Goal: Find specific page/section: Locate a particular part of the current website

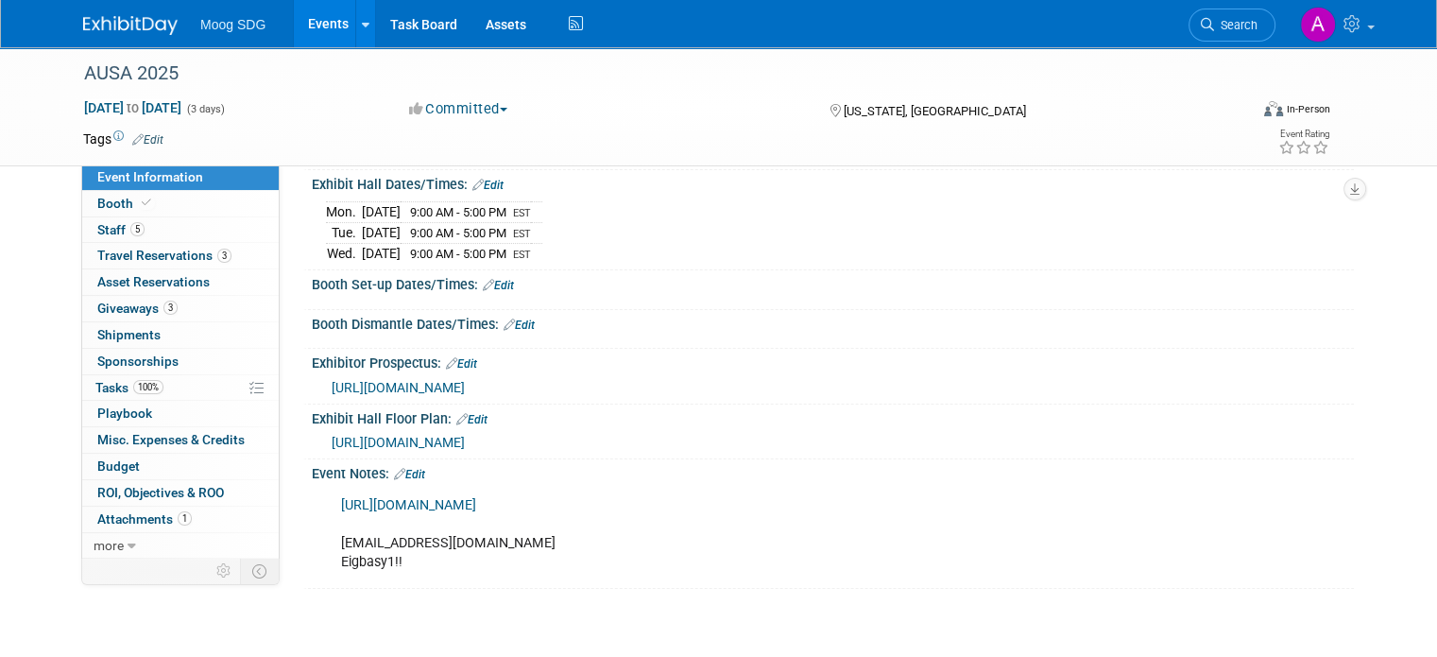
scroll to position [215, 0]
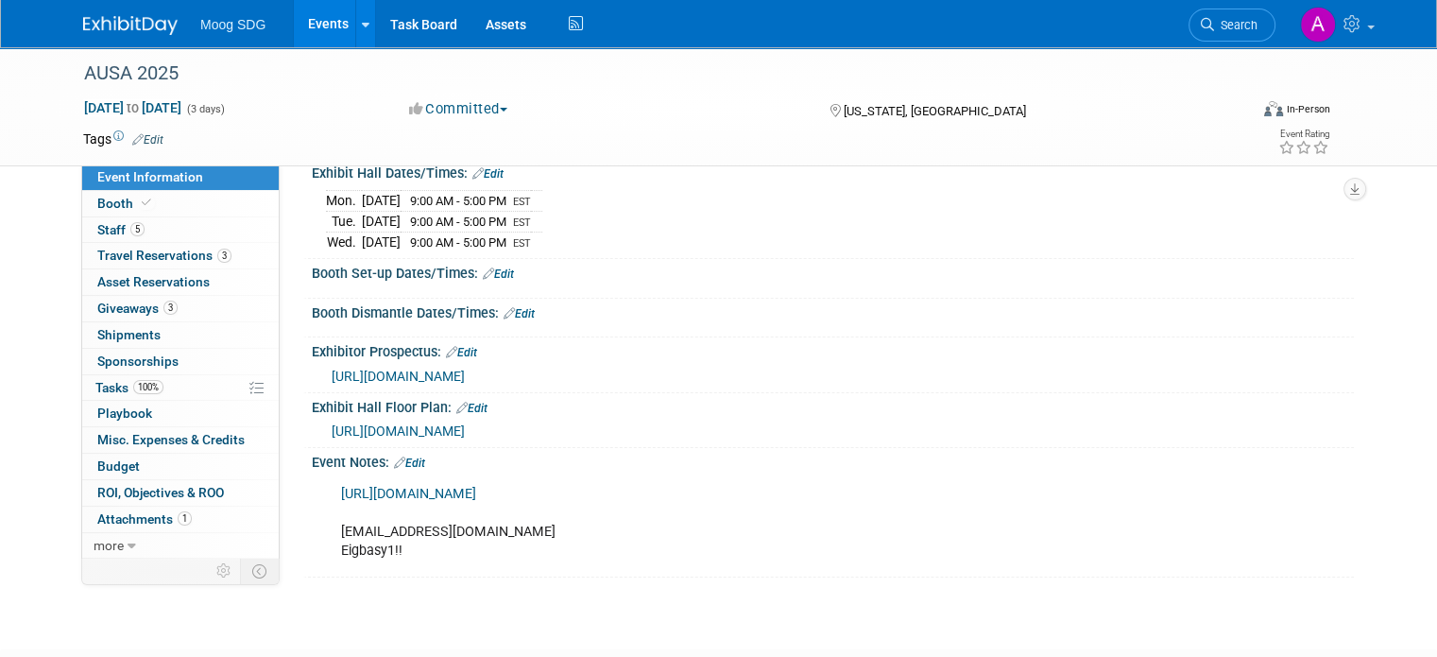
click at [333, 551] on div "https://meetings.ausa.org/annual/2025/exhibitor_resource_center.cfm Agarrett@mo…" at bounding box center [740, 522] width 824 height 94
drag, startPoint x: 326, startPoint y: 547, endPoint x: 389, endPoint y: 550, distance: 63.4
click at [389, 550] on div "https://meetings.ausa.org/annual/2025/exhibitor_resource_center.cfm Agarrett@mo…" at bounding box center [740, 522] width 824 height 94
copy div "Eigbasy1!!"
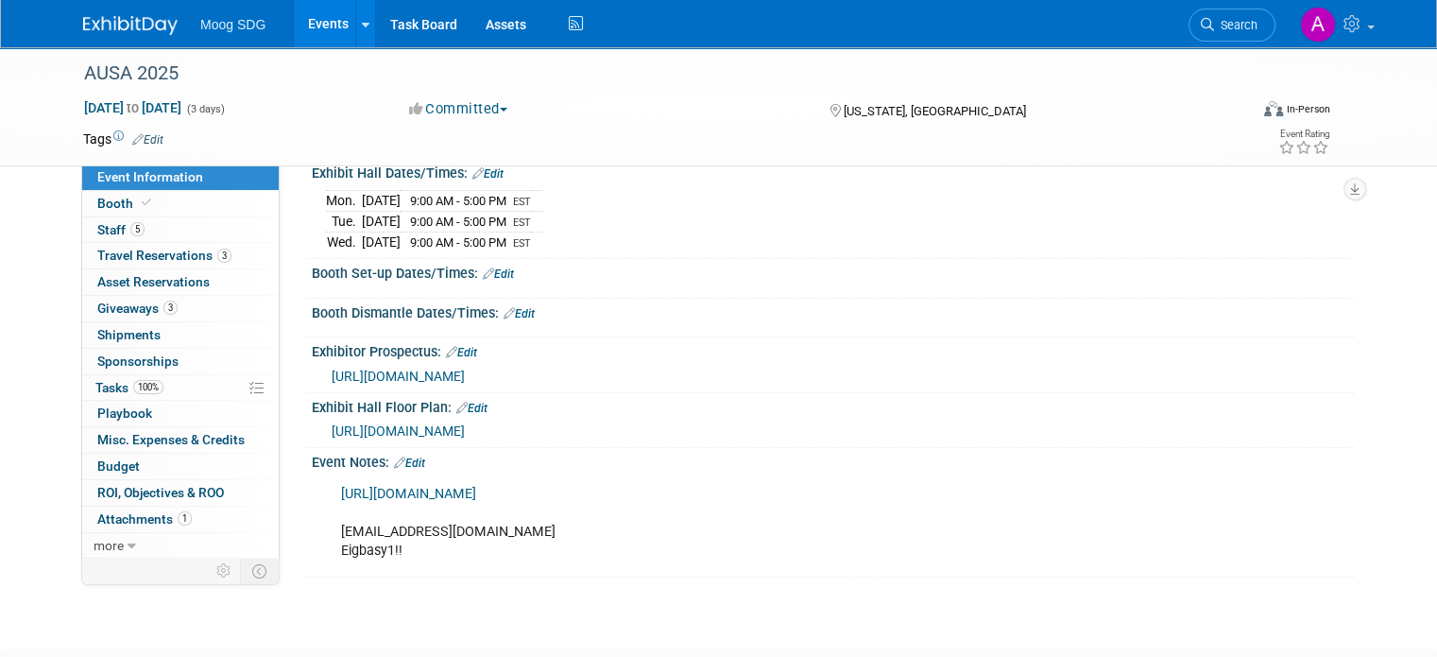
click at [462, 534] on div "https://meetings.ausa.org/annual/2025/exhibitor_resource_center.cfm Agarrett@mo…" at bounding box center [740, 522] width 824 height 94
drag, startPoint x: 457, startPoint y: 531, endPoint x: 325, endPoint y: 526, distance: 132.4
click at [328, 526] on div "https://meetings.ausa.org/annual/2025/exhibitor_resource_center.cfm Agarrett@mo…" at bounding box center [740, 522] width 824 height 94
copy div "Agarrett@moog.com"
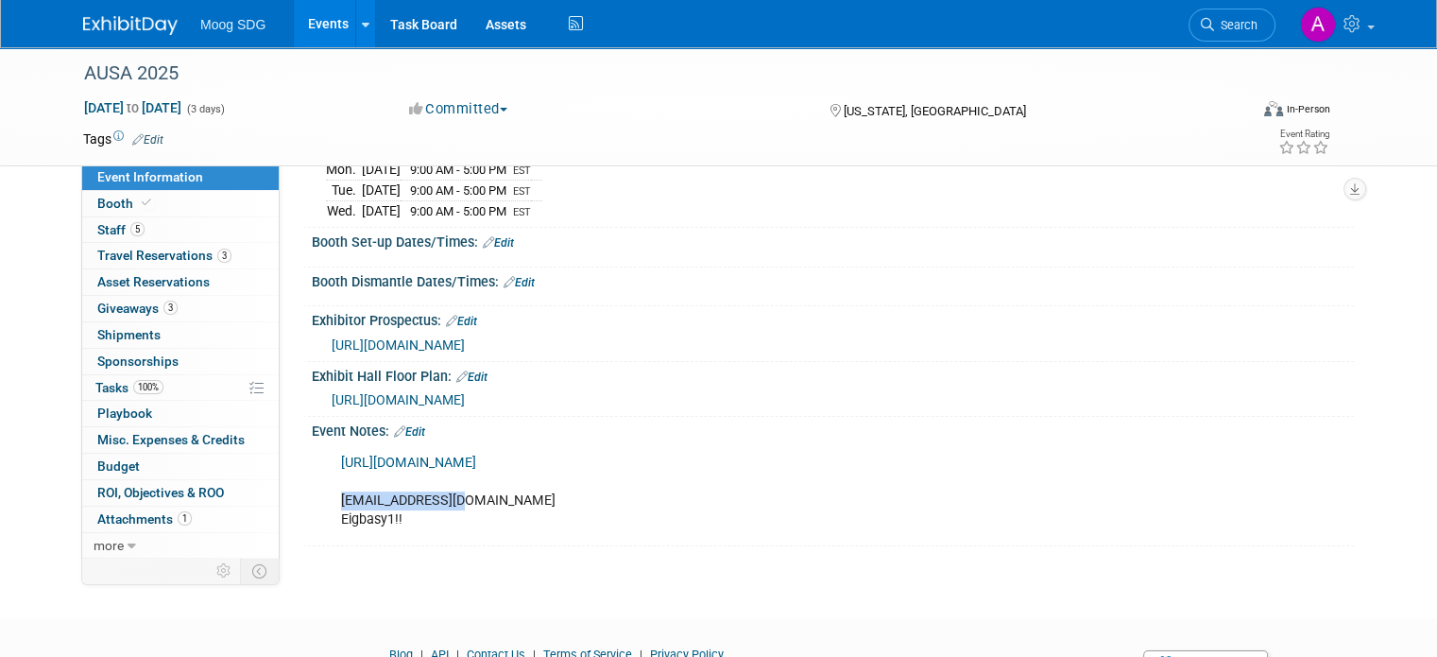
scroll to position [243, 0]
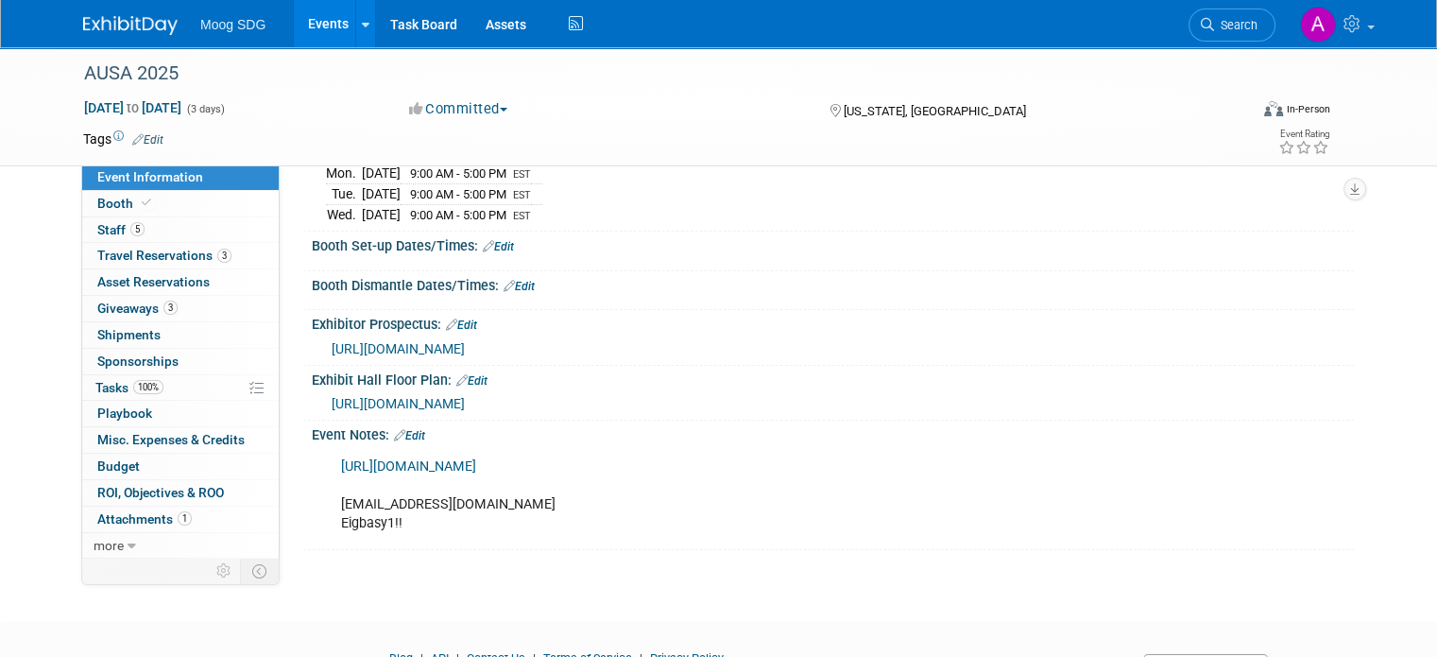
click at [552, 512] on div "https://meetings.ausa.org/annual/2025/exhibitor_resource_center.cfm Agarrett@mo…" at bounding box center [740, 495] width 824 height 94
click at [331, 517] on div "https://meetings.ausa.org/annual/2025/exhibitor_resource_center.cfm Agarrett@mo…" at bounding box center [740, 495] width 824 height 94
click at [332, 519] on div "https://meetings.ausa.org/annual/2025/exhibitor_resource_center.cfm Agarrett@mo…" at bounding box center [740, 495] width 824 height 94
click at [400, 516] on div "https://meetings.ausa.org/annual/2025/exhibitor_resource_center.cfm Agarrett@mo…" at bounding box center [740, 495] width 824 height 94
drag, startPoint x: 383, startPoint y: 517, endPoint x: 359, endPoint y: 521, distance: 23.9
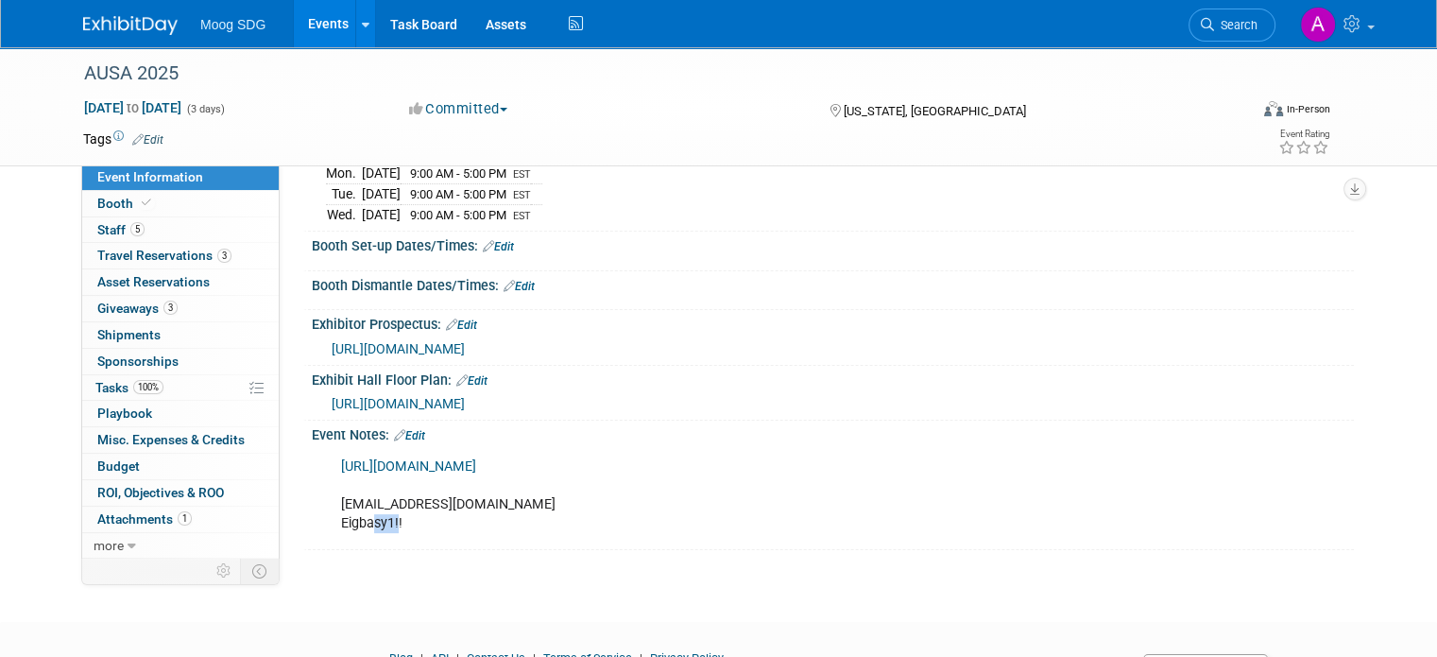
click at [359, 521] on div "https://meetings.ausa.org/annual/2025/exhibitor_resource_center.cfm Agarrett@mo…" at bounding box center [740, 495] width 824 height 94
click at [355, 521] on div "https://meetings.ausa.org/annual/2025/exhibitor_resource_center.cfm Agarrett@mo…" at bounding box center [740, 495] width 824 height 94
drag, startPoint x: 351, startPoint y: 517, endPoint x: 385, endPoint y: 517, distance: 34.0
click at [385, 517] on div "https://meetings.ausa.org/annual/2025/exhibitor_resource_center.cfm Agarrett@mo…" at bounding box center [740, 495] width 824 height 94
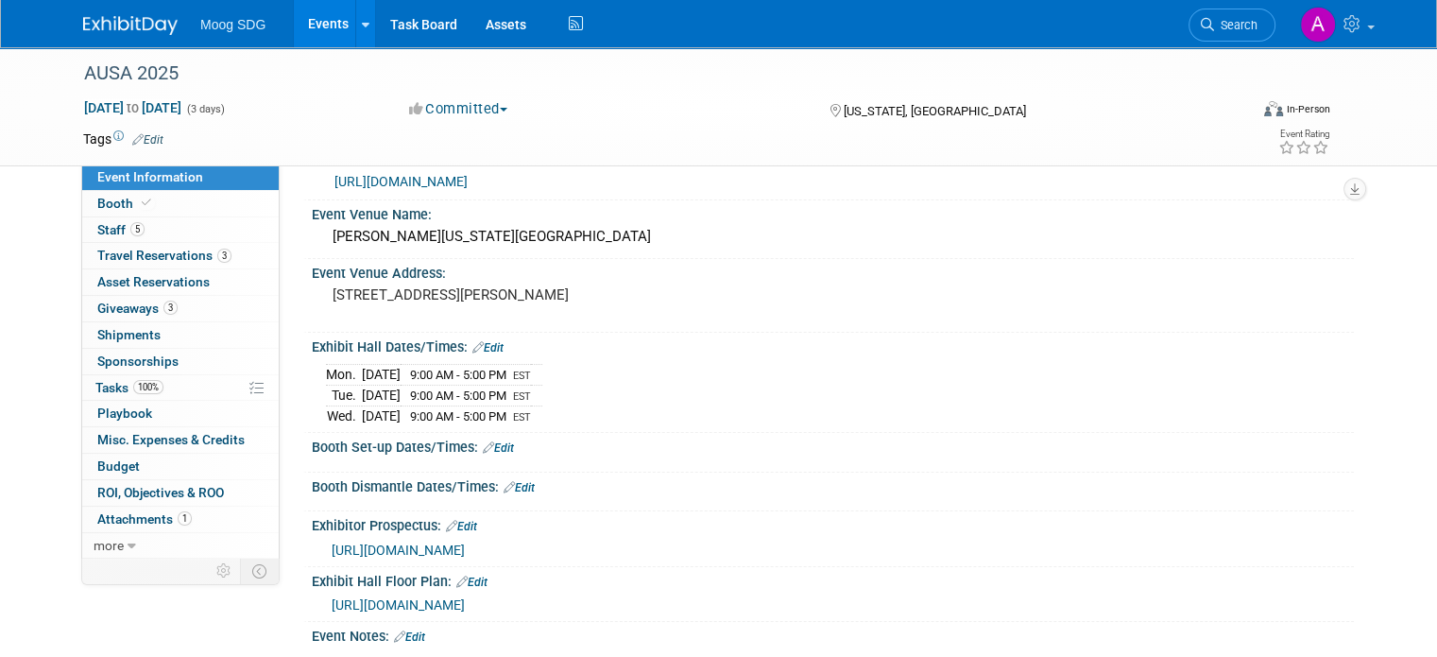
scroll to position [0, 0]
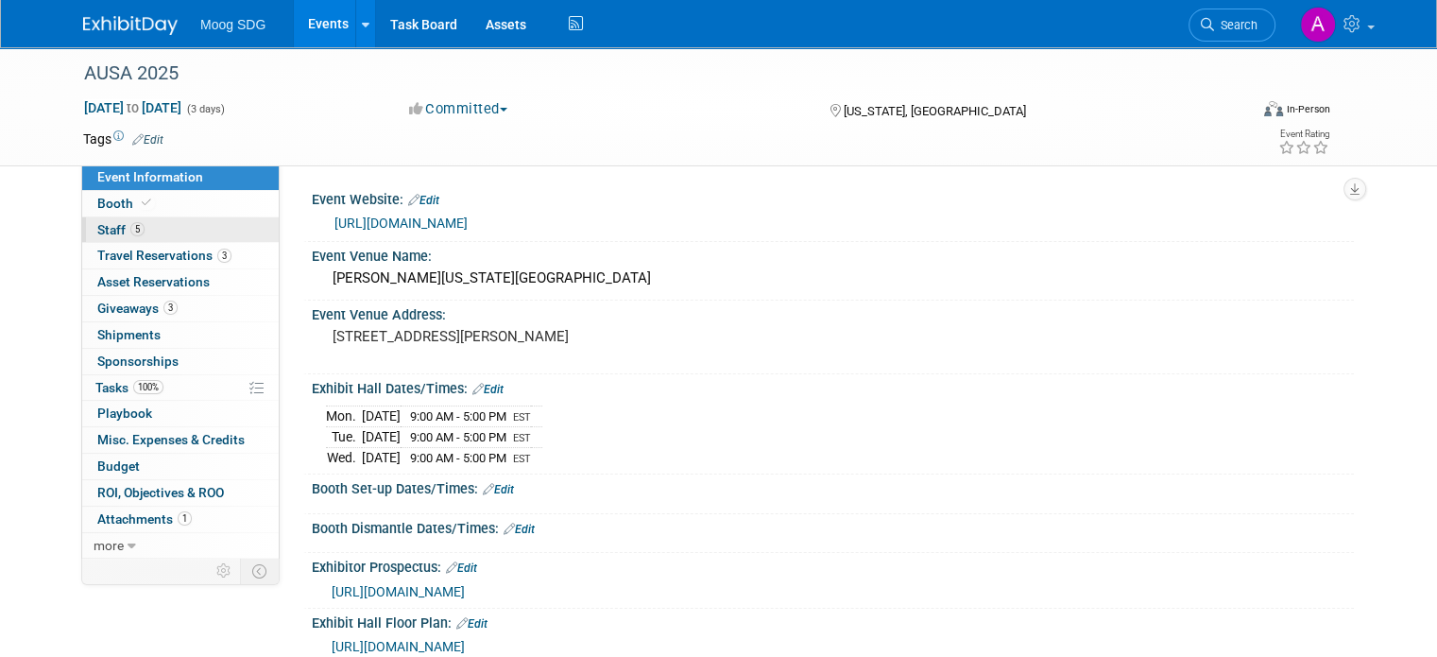
click at [105, 220] on link "5 Staff 5" at bounding box center [180, 230] width 197 height 26
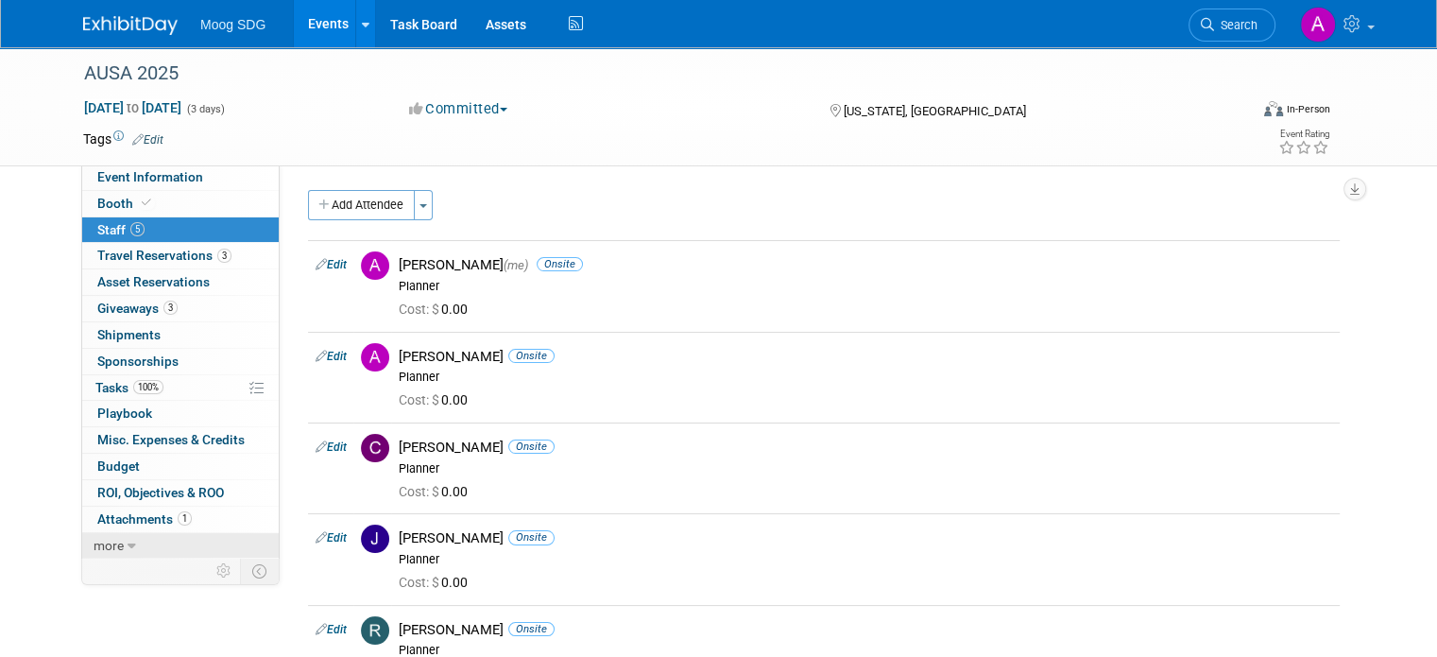
click at [98, 539] on span "more" at bounding box center [109, 545] width 30 height 15
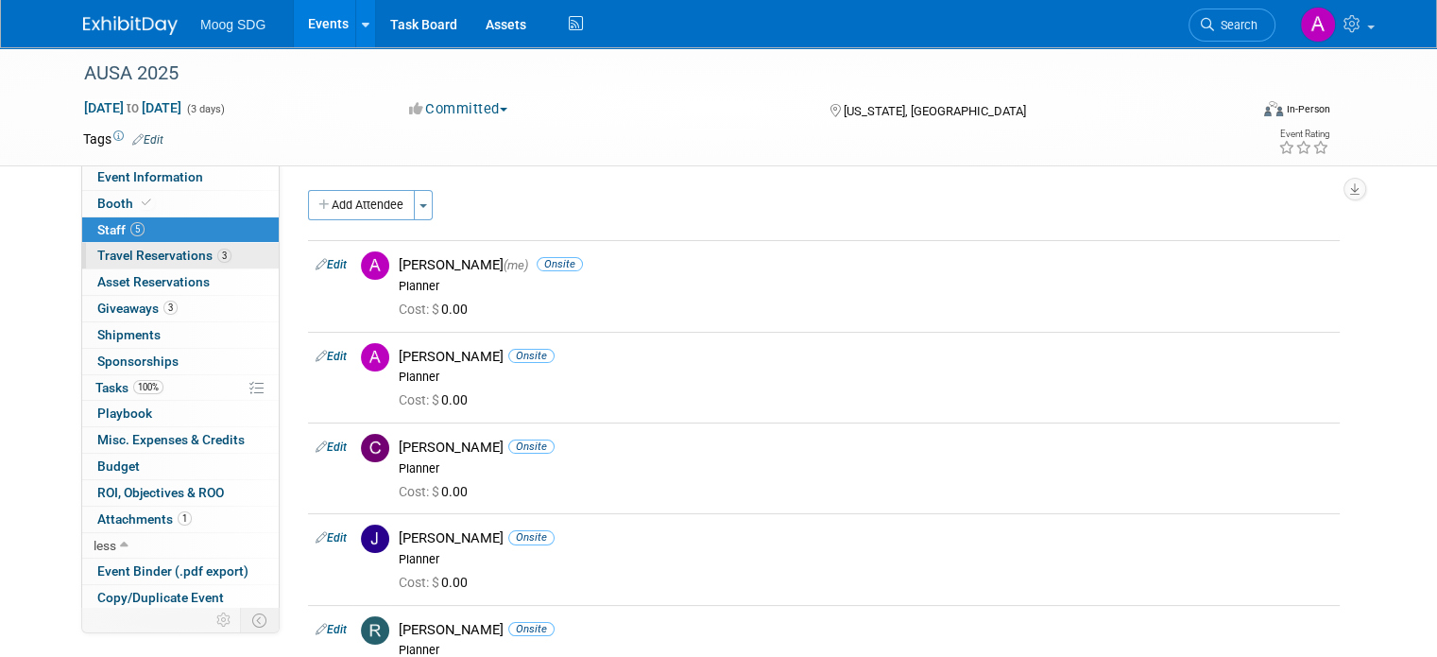
click at [123, 248] on span "Travel Reservations 3" at bounding box center [164, 255] width 134 height 15
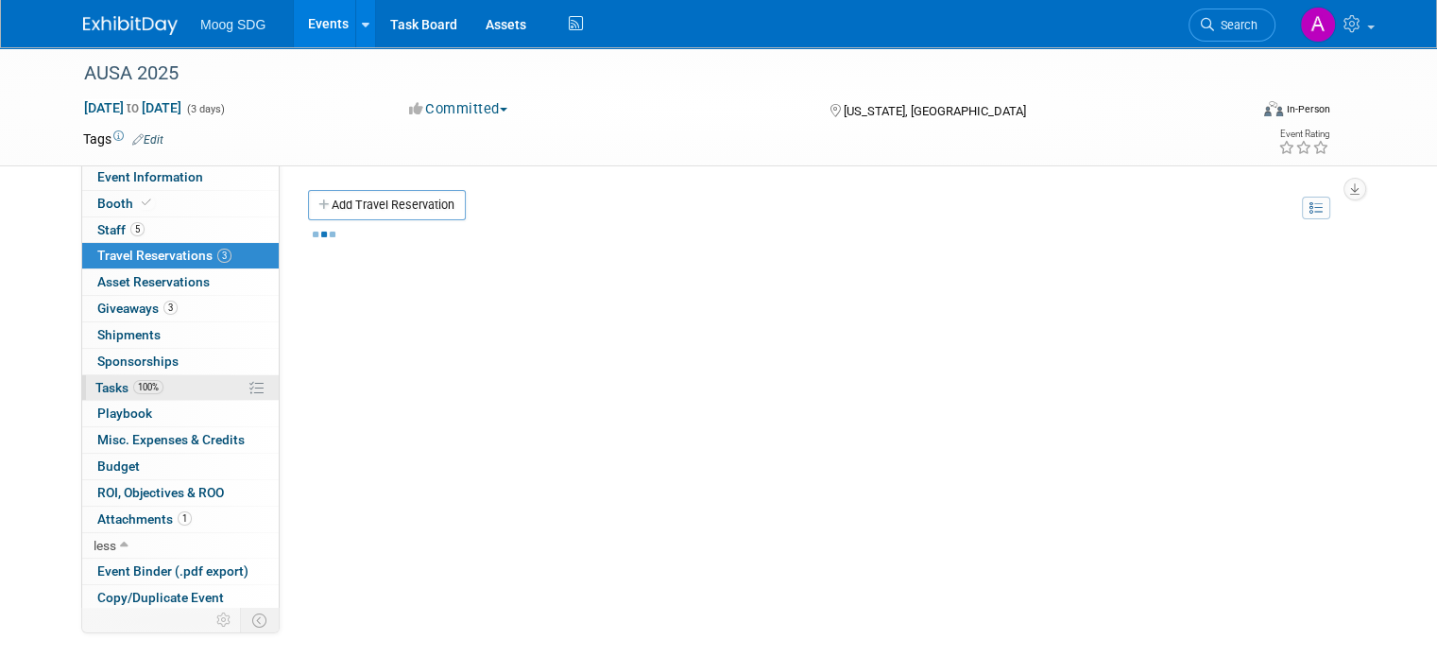
click at [144, 383] on span "100%" at bounding box center [148, 387] width 30 height 14
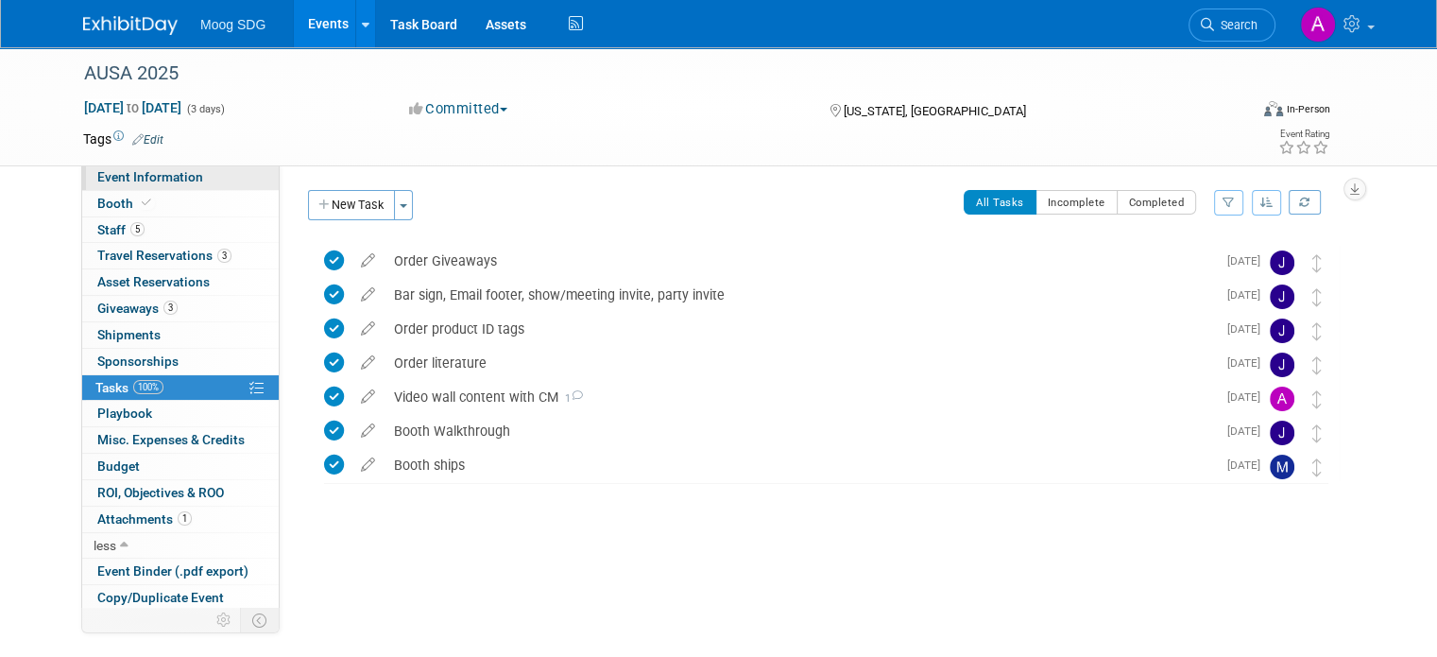
click at [119, 179] on span "Event Information" at bounding box center [150, 176] width 106 height 15
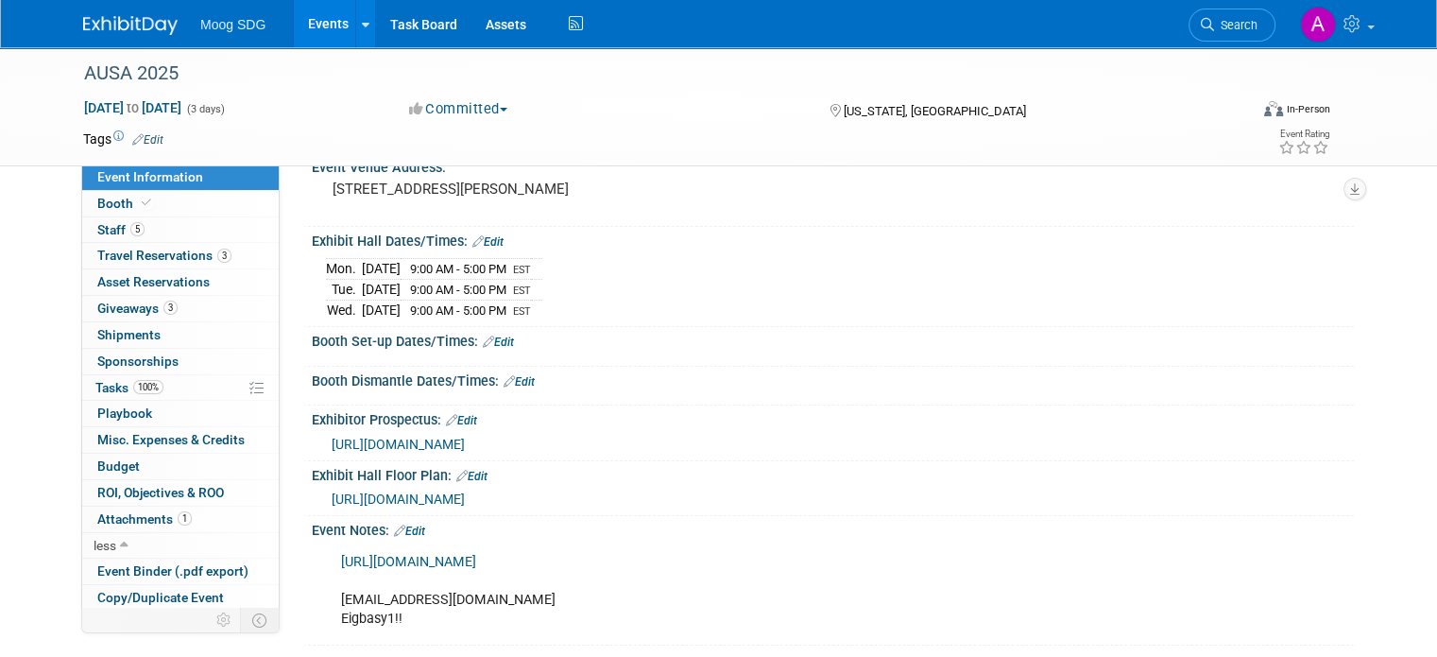
scroll to position [168, 0]
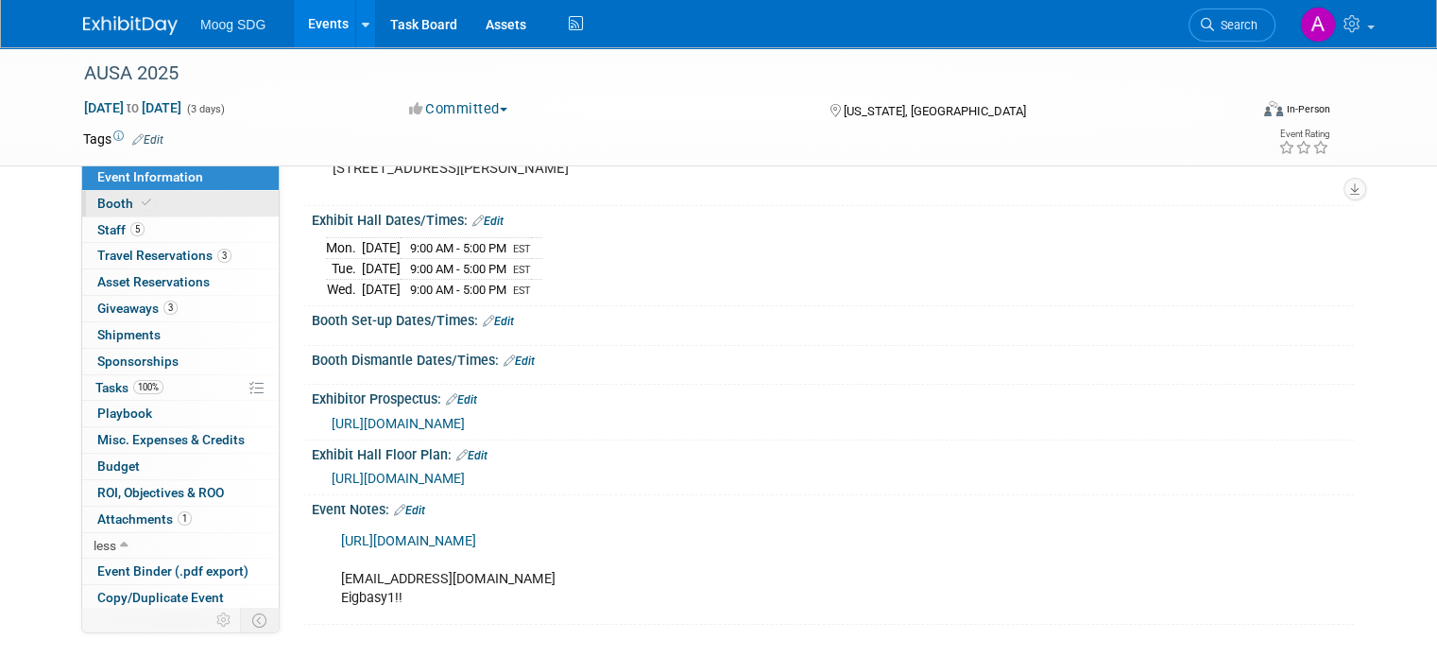
click at [163, 199] on link "Booth" at bounding box center [180, 204] width 197 height 26
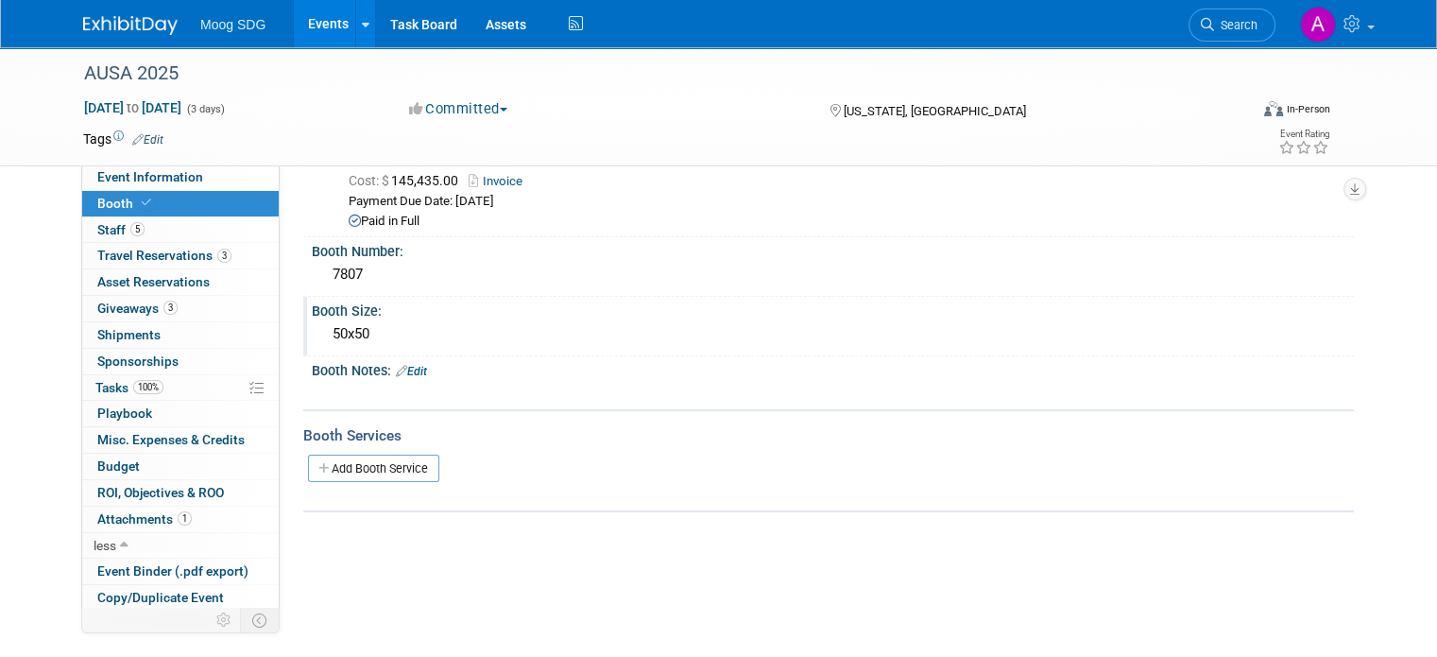
scroll to position [0, 0]
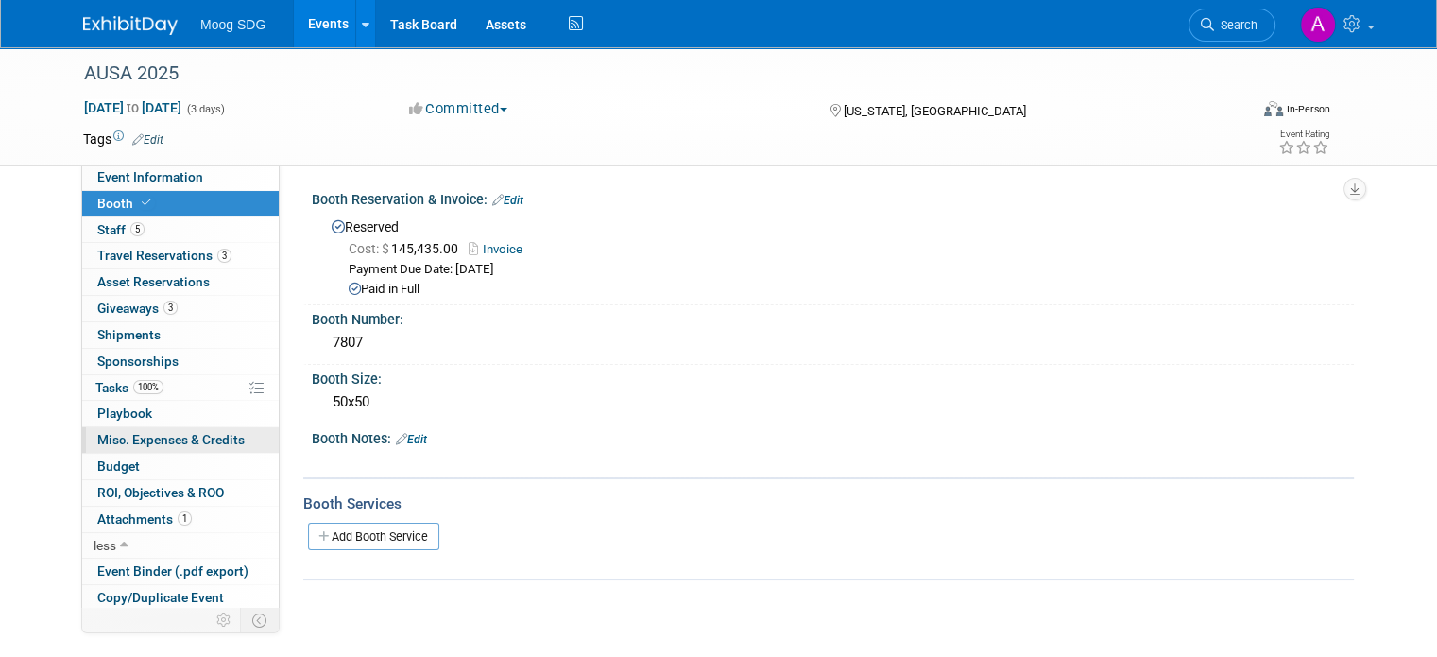
click at [114, 447] on link "0 Misc. Expenses & Credits 0" at bounding box center [180, 440] width 197 height 26
